Goal: Find specific page/section: Find specific page/section

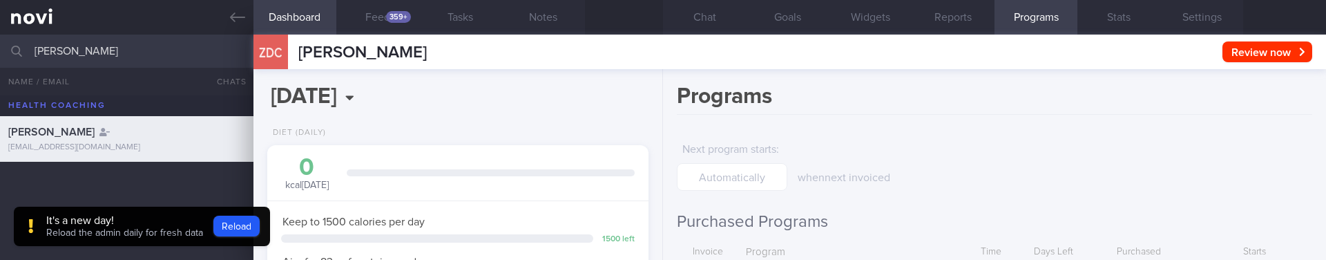
select select "8"
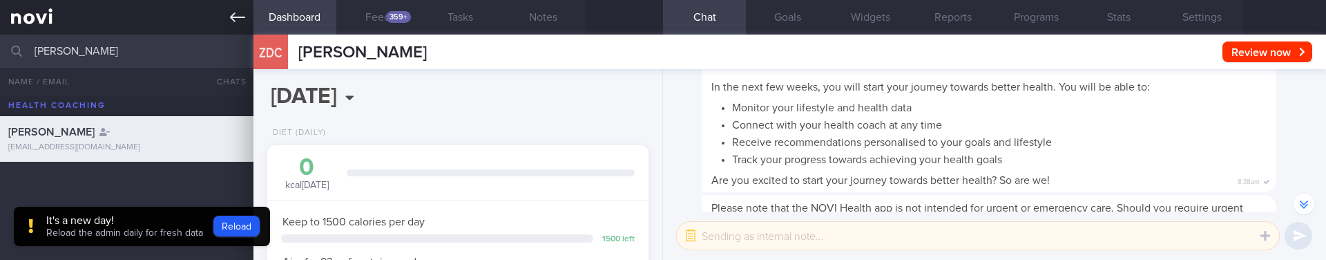
type input "[DATE]"
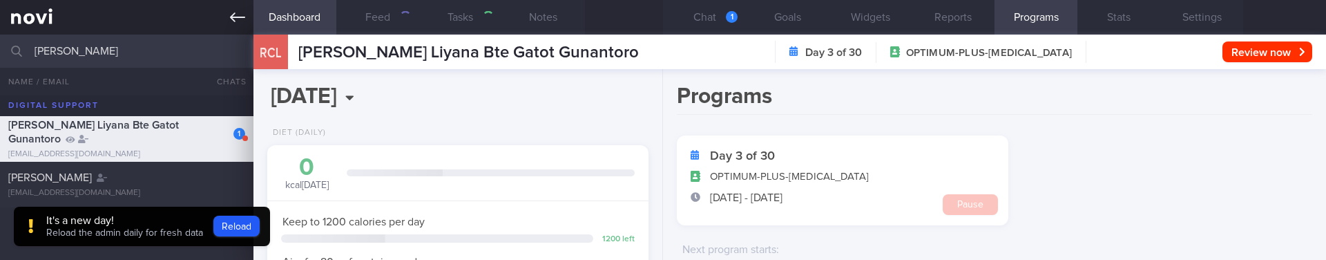
scroll to position [198, 357]
type input "[PERSON_NAME] Liyana Bte Gatot Gunantoro"
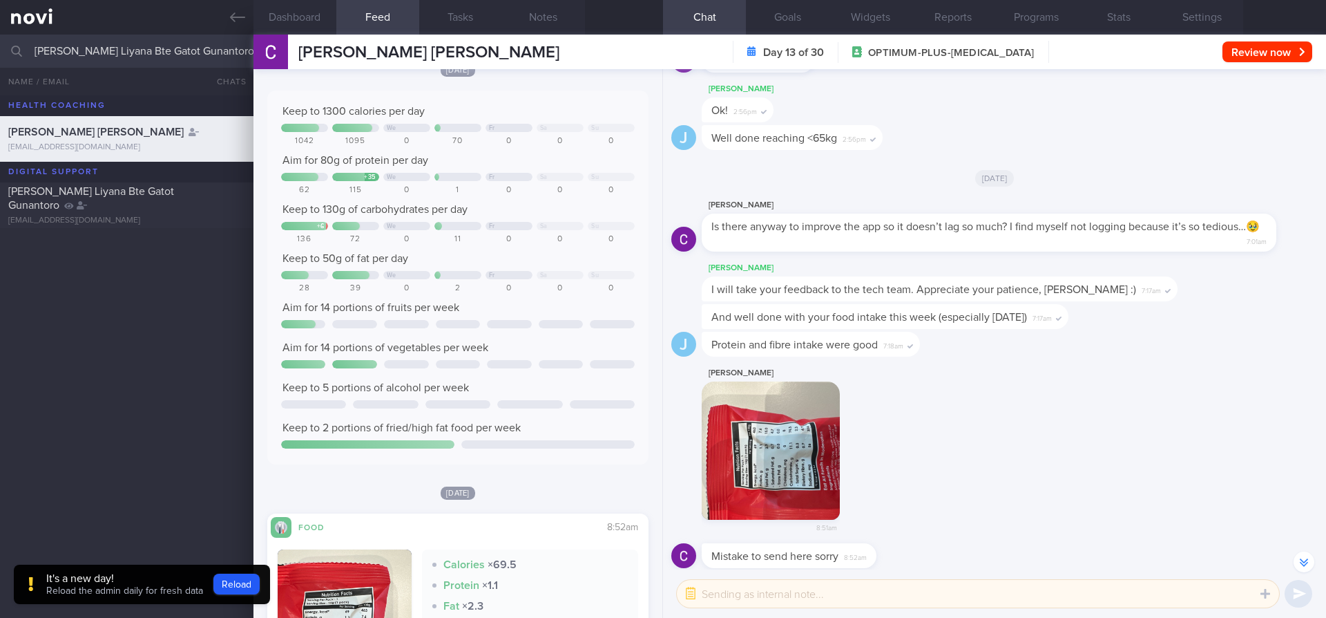
scroll to position [1, 0]
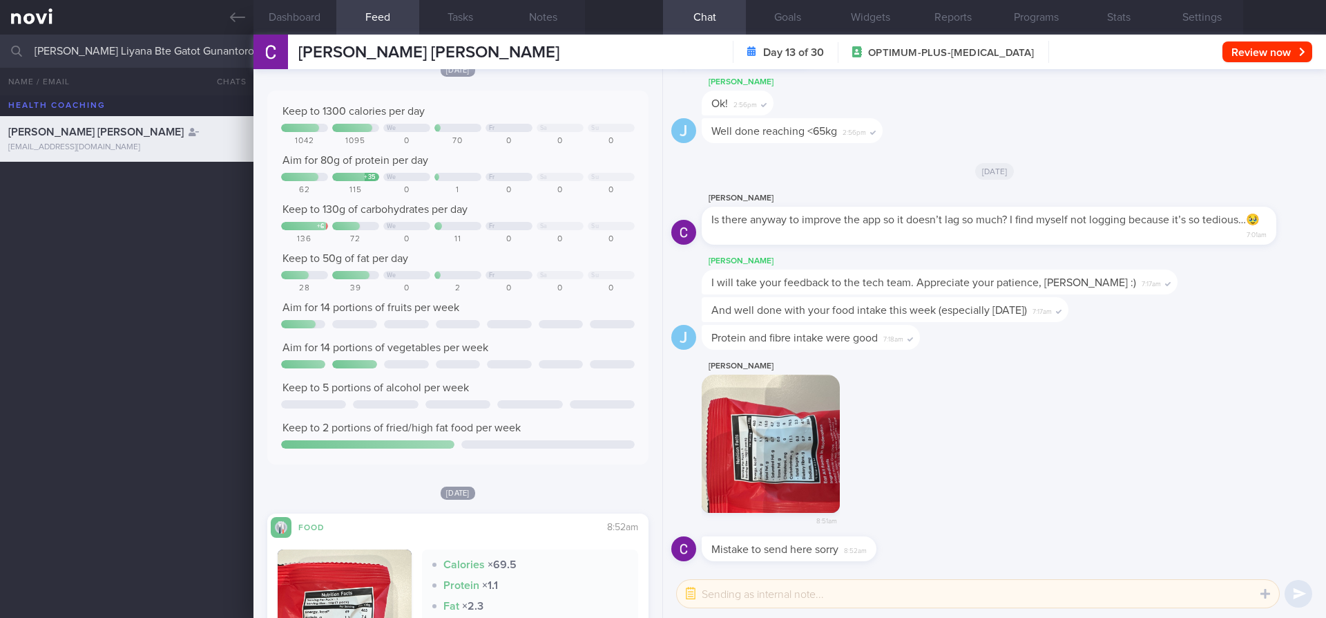
scroll to position [1, 0]
